Goal: Task Accomplishment & Management: Use online tool/utility

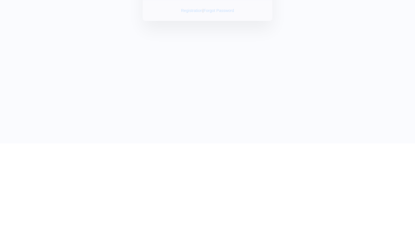
click at [208, 52] on input "text" at bounding box center [208, 47] width 110 height 14
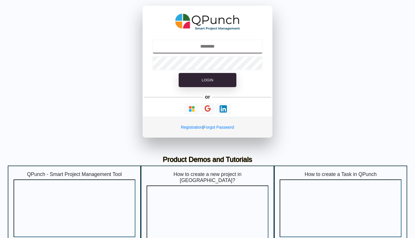
type input "**********"
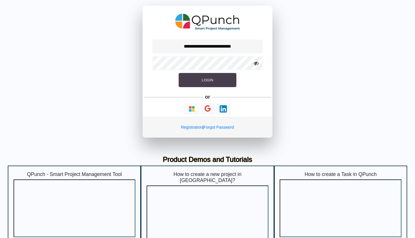
click at [200, 82] on button "Login" at bounding box center [208, 80] width 58 height 14
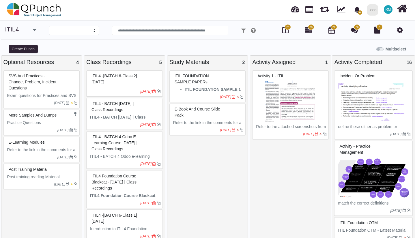
select select
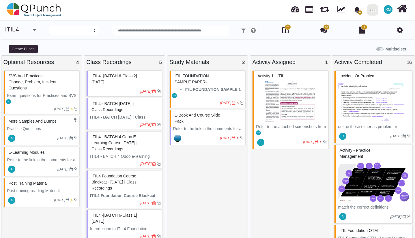
click at [286, 96] on img at bounding box center [291, 101] width 70 height 43
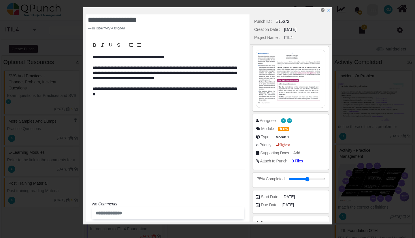
click at [294, 86] on img at bounding box center [290, 79] width 69 height 58
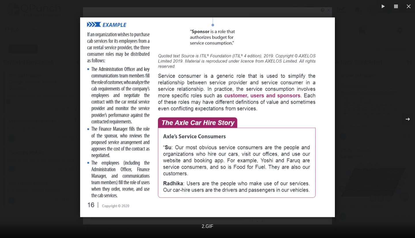
click at [407, 117] on icon "button" at bounding box center [408, 119] width 7 height 7
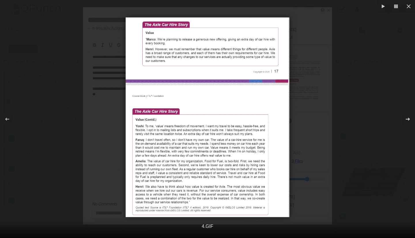
click at [407, 117] on icon "button" at bounding box center [408, 119] width 7 height 7
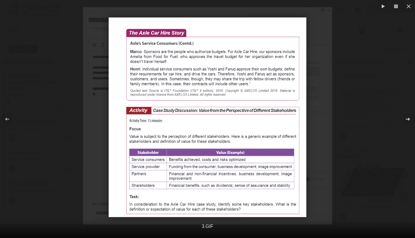
click at [407, 117] on icon "button" at bounding box center [408, 119] width 7 height 7
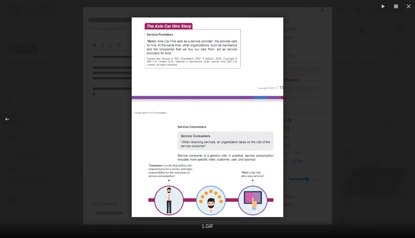
click at [407, 117] on div at bounding box center [207, 117] width 415 height 200
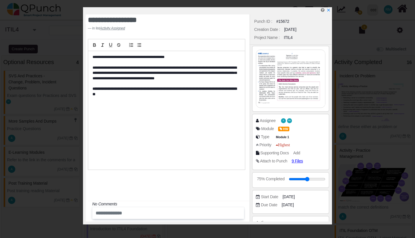
click at [275, 76] on img at bounding box center [290, 79] width 69 height 58
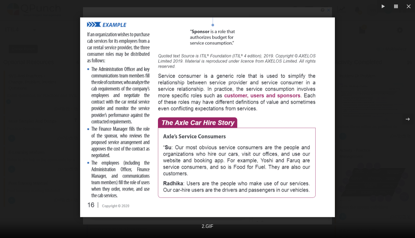
click at [352, 135] on div at bounding box center [207, 117] width 415 height 200
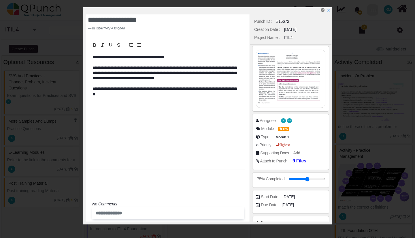
click at [294, 161] on span "9 Files" at bounding box center [300, 160] width 14 height 5
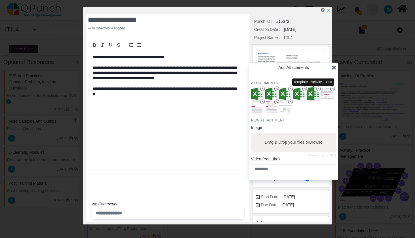
click at [310, 97] on img "button" at bounding box center [313, 94] width 15 height 15
click at [335, 68] on icon at bounding box center [334, 68] width 5 height 6
